Goal: Use online tool/utility: Utilize a website feature to perform a specific function

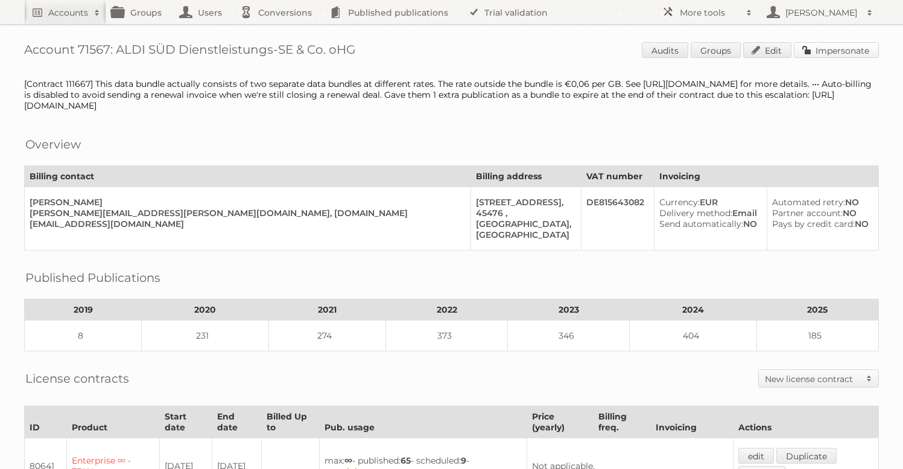
click at [832, 51] on link "Impersonate" at bounding box center [836, 50] width 85 height 16
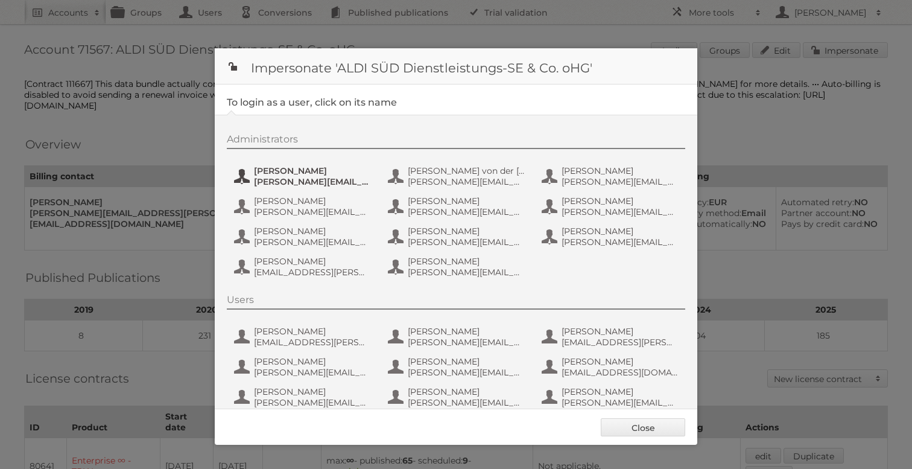
click at [311, 173] on span "[PERSON_NAME]" at bounding box center [312, 170] width 117 height 11
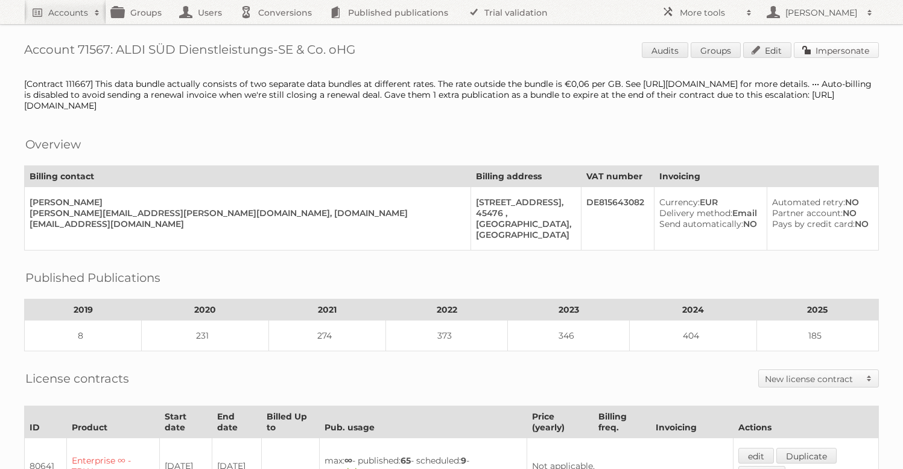
click at [858, 56] on link "Impersonate" at bounding box center [836, 50] width 85 height 16
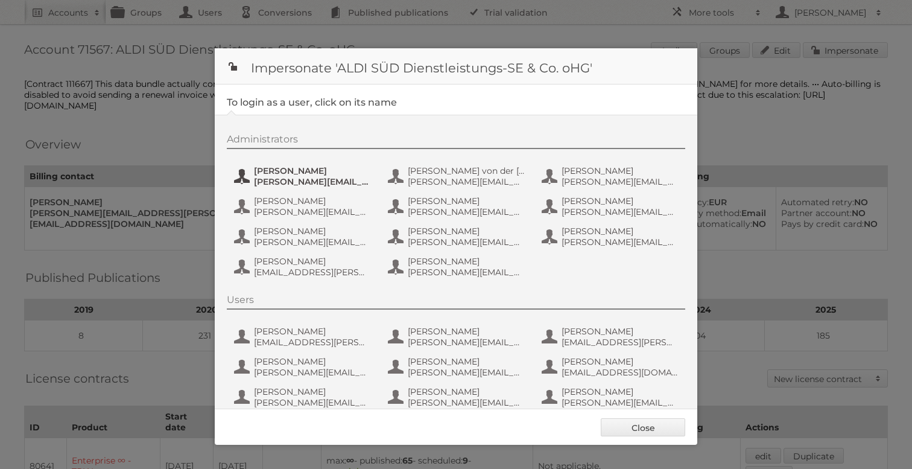
click at [292, 170] on span "[PERSON_NAME]" at bounding box center [312, 170] width 117 height 11
